Goal: Task Accomplishment & Management: Manage account settings

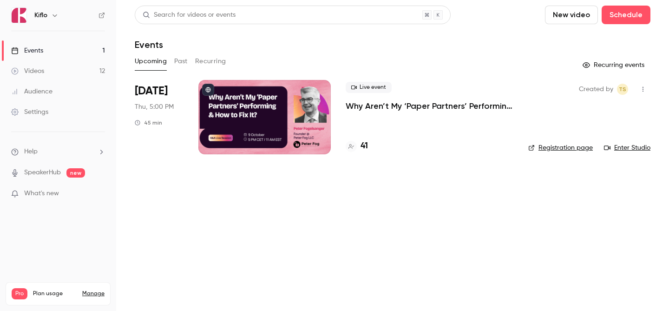
click at [368, 149] on div "41" at bounding box center [429, 146] width 168 height 13
click at [358, 146] on div "41" at bounding box center [356, 146] width 22 height 13
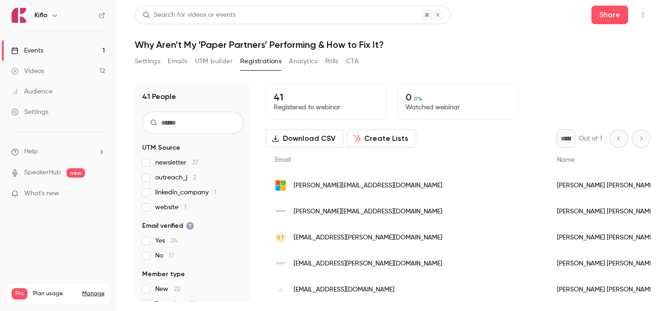
click at [198, 175] on label "outreach_j 2" at bounding box center [192, 177] width 101 height 9
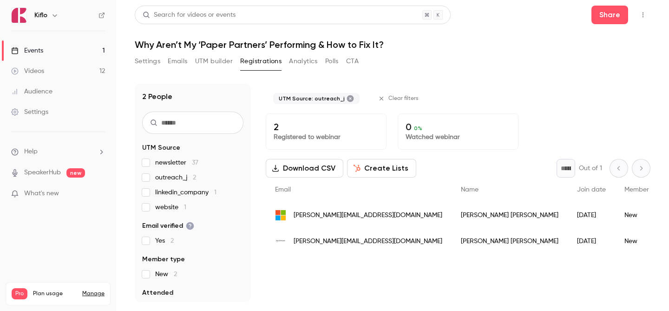
click at [198, 174] on label "outreach_j 2" at bounding box center [192, 177] width 101 height 9
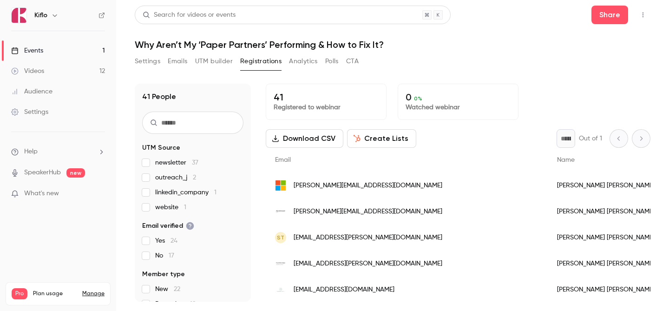
click at [198, 174] on label "outreach_j 2" at bounding box center [192, 177] width 101 height 9
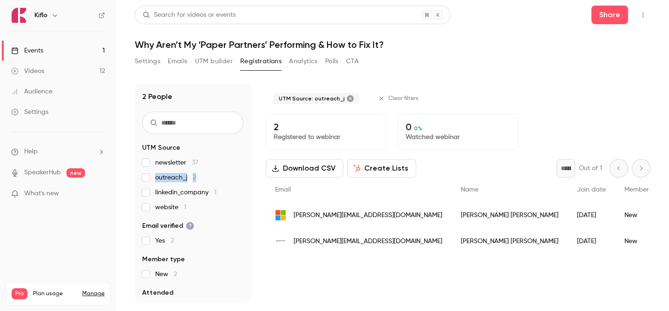
click at [198, 174] on label "outreach_j 2" at bounding box center [192, 177] width 101 height 9
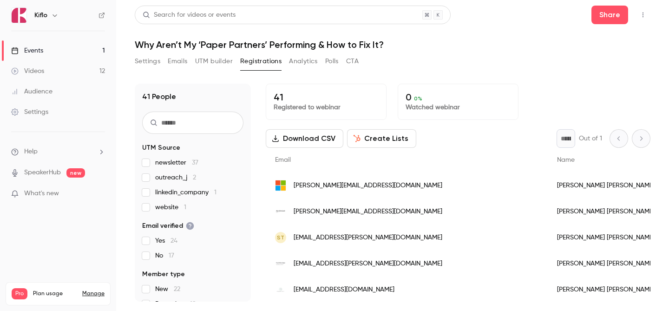
click at [467, 66] on div "Settings Emails UTM builder Registrations Analytics Polls CTA" at bounding box center [392, 63] width 515 height 19
